Goal: Transaction & Acquisition: Purchase product/service

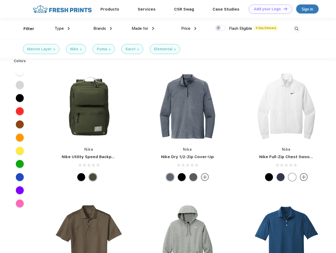
click at [269, 9] on link "Add your Logo Design Tool" at bounding box center [271, 8] width 44 height 9
click at [0, 0] on div "Design Tool" at bounding box center [0, 0] width 0 height 0
click at [283, 9] on link "Add your Logo Design Tool" at bounding box center [271, 8] width 44 height 9
click at [25, 29] on div "Filter" at bounding box center [28, 29] width 11 height 6
click at [62, 28] on span "Type" at bounding box center [59, 28] width 9 height 5
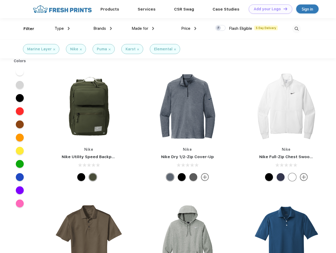
click at [103, 28] on span "Brands" at bounding box center [99, 28] width 13 height 5
click at [143, 28] on span "Made for" at bounding box center [140, 28] width 17 height 5
click at [189, 28] on span "Price" at bounding box center [185, 28] width 9 height 5
click at [221, 28] on div at bounding box center [220, 28] width 10 height 6
click at [219, 28] on input "checkbox" at bounding box center [216, 26] width 3 height 3
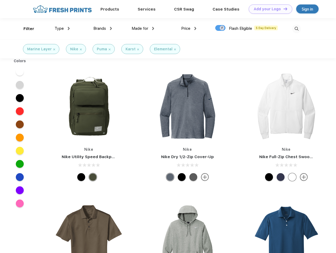
click at [297, 29] on img at bounding box center [296, 29] width 9 height 9
